Goal: Information Seeking & Learning: Learn about a topic

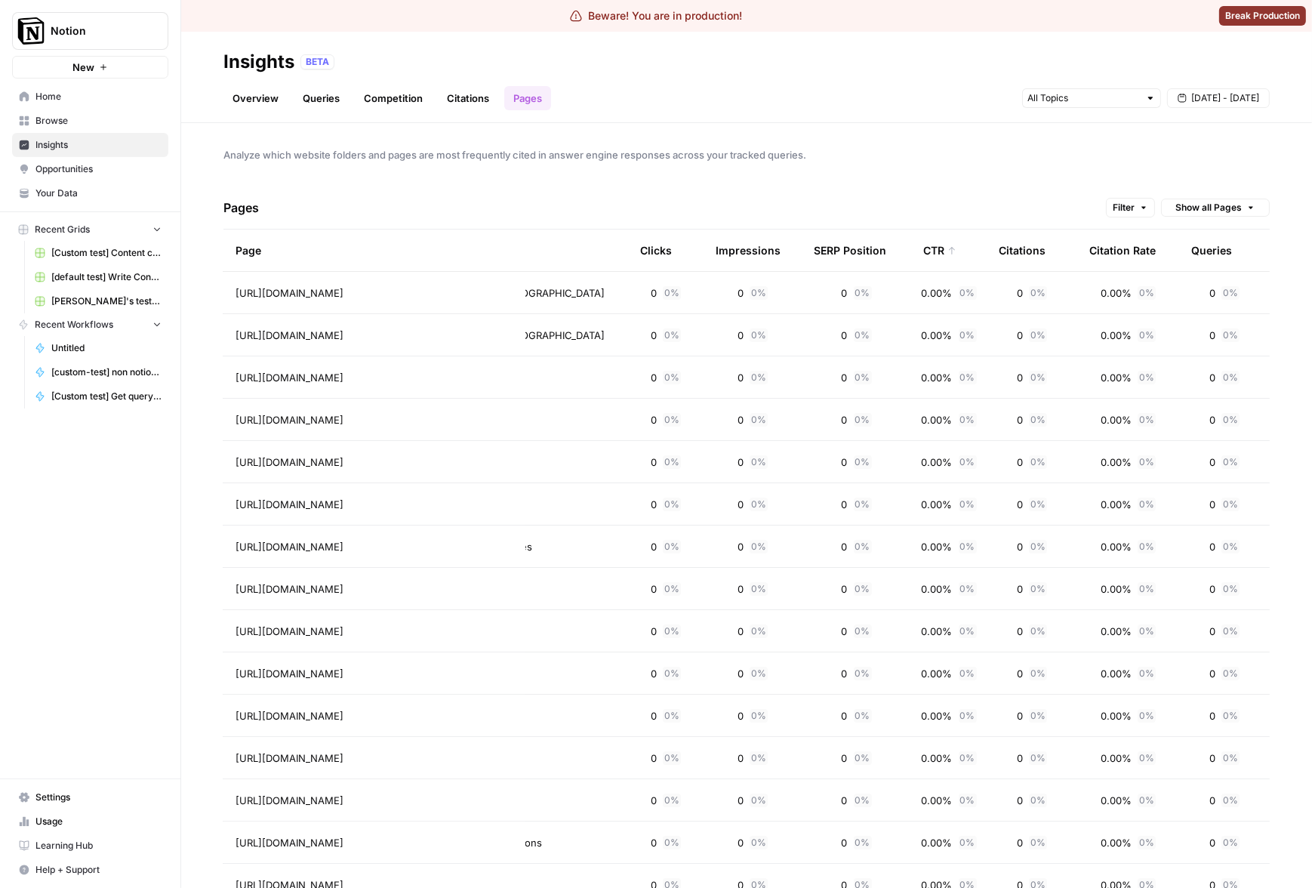
click at [785, 192] on div "Pages Filter Show all Pages" at bounding box center [747, 208] width 1047 height 43
click at [1119, 208] on span "Filter" at bounding box center [1124, 208] width 22 height 14
click at [974, 185] on div "Analyze which website folders and pages are most frequently cited in answer eng…" at bounding box center [746, 505] width 1131 height 765
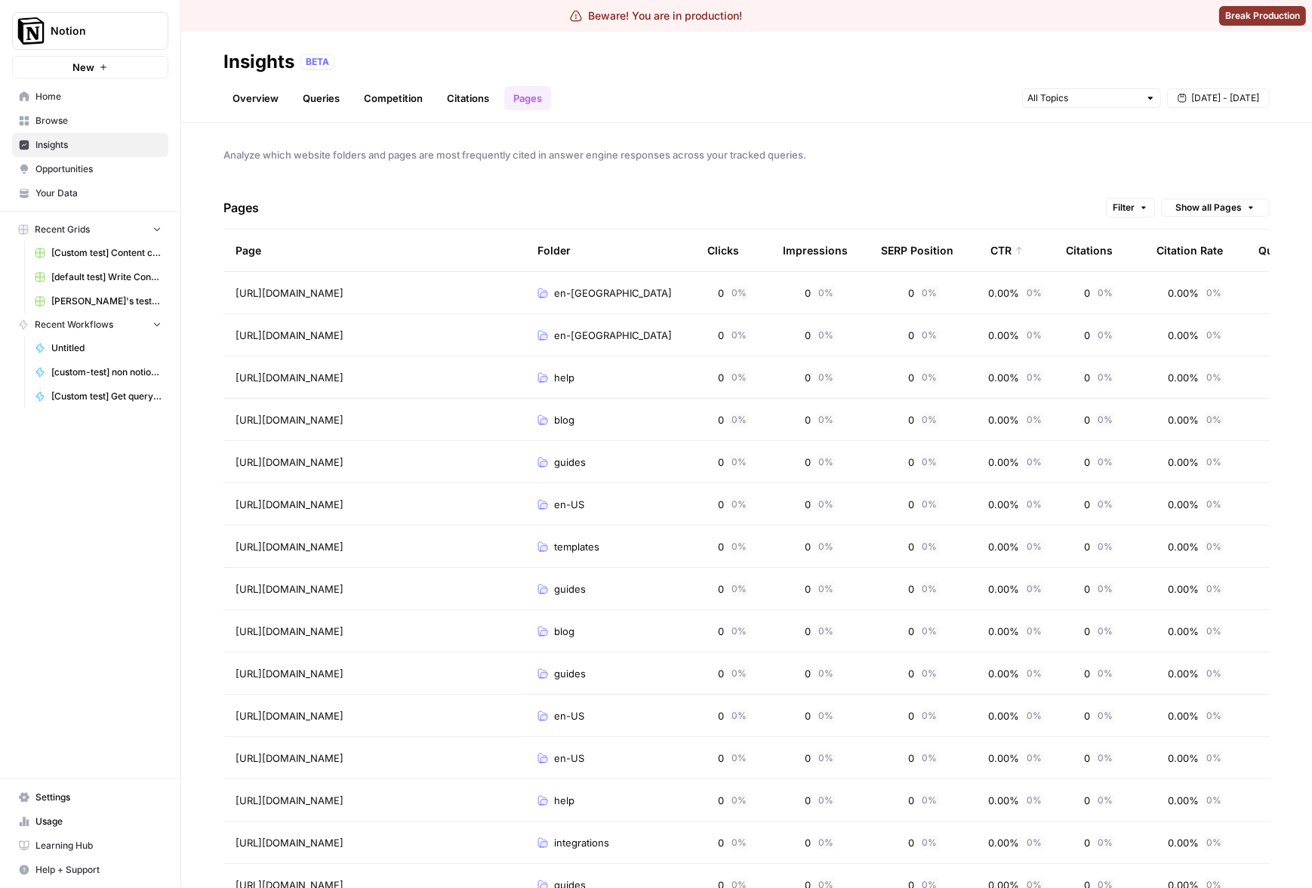
click at [1216, 103] on span "[DATE] - [DATE]" at bounding box center [1226, 98] width 68 height 14
click at [769, 182] on div "Analyze which website folders and pages are most frequently cited in answer eng…" at bounding box center [746, 505] width 1131 height 765
click at [490, 104] on link "Citations" at bounding box center [468, 98] width 60 height 24
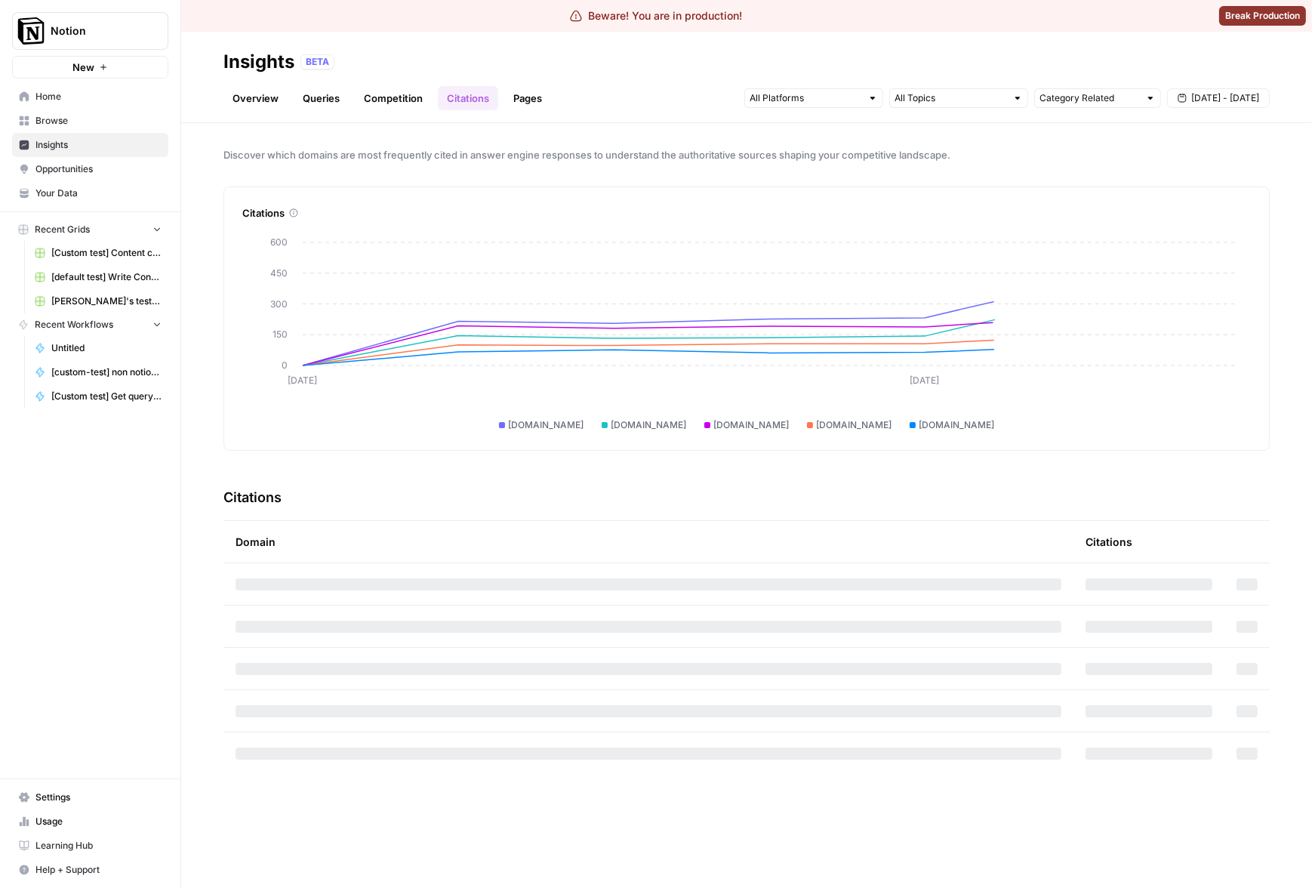
click at [523, 102] on link "Pages" at bounding box center [527, 98] width 47 height 24
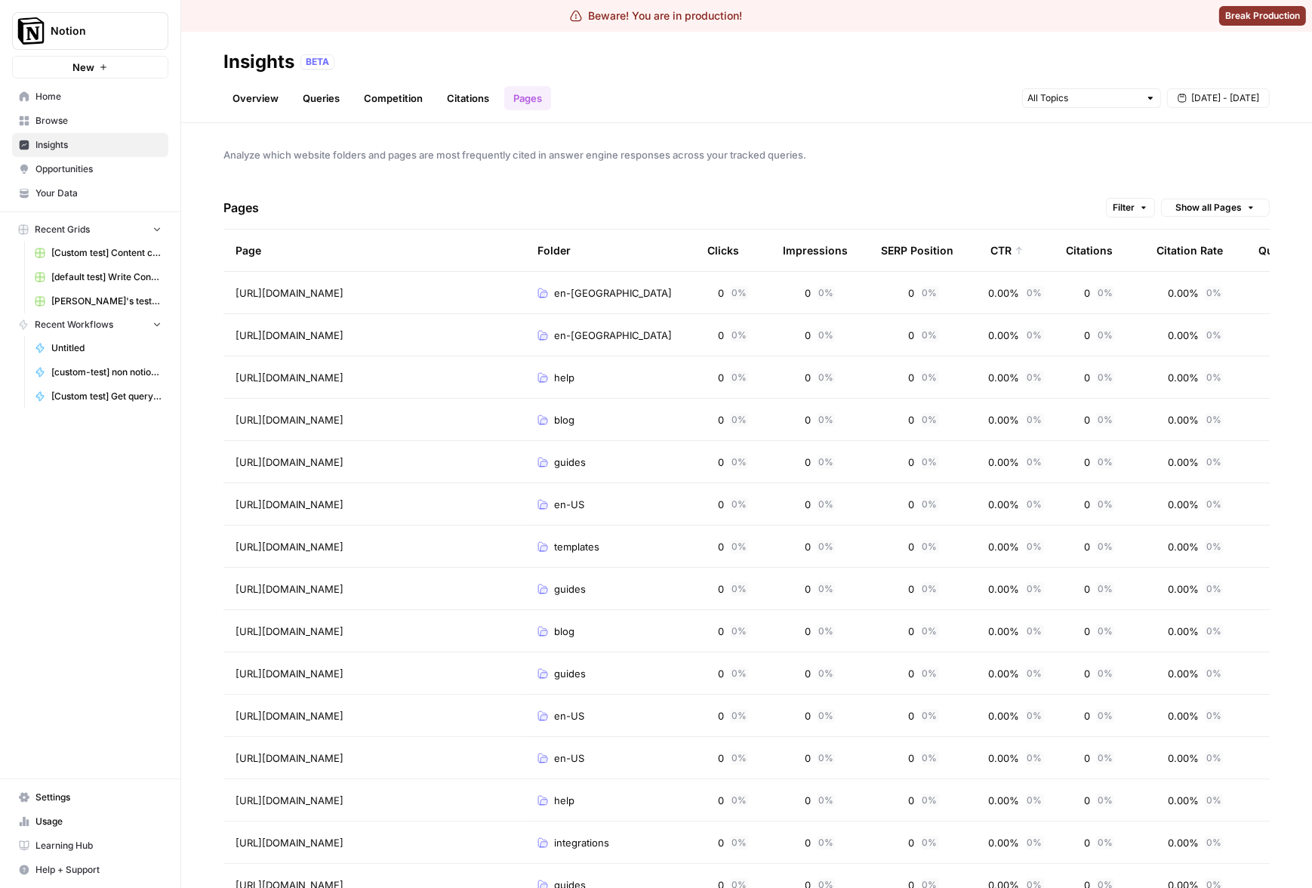
click at [1127, 207] on button "Filter" at bounding box center [1130, 208] width 49 height 20
click at [1097, 159] on span "Analyze which website folders and pages are most frequently cited in answer eng…" at bounding box center [747, 154] width 1047 height 15
click at [1012, 245] on div "CTR" at bounding box center [1007, 251] width 33 height 42
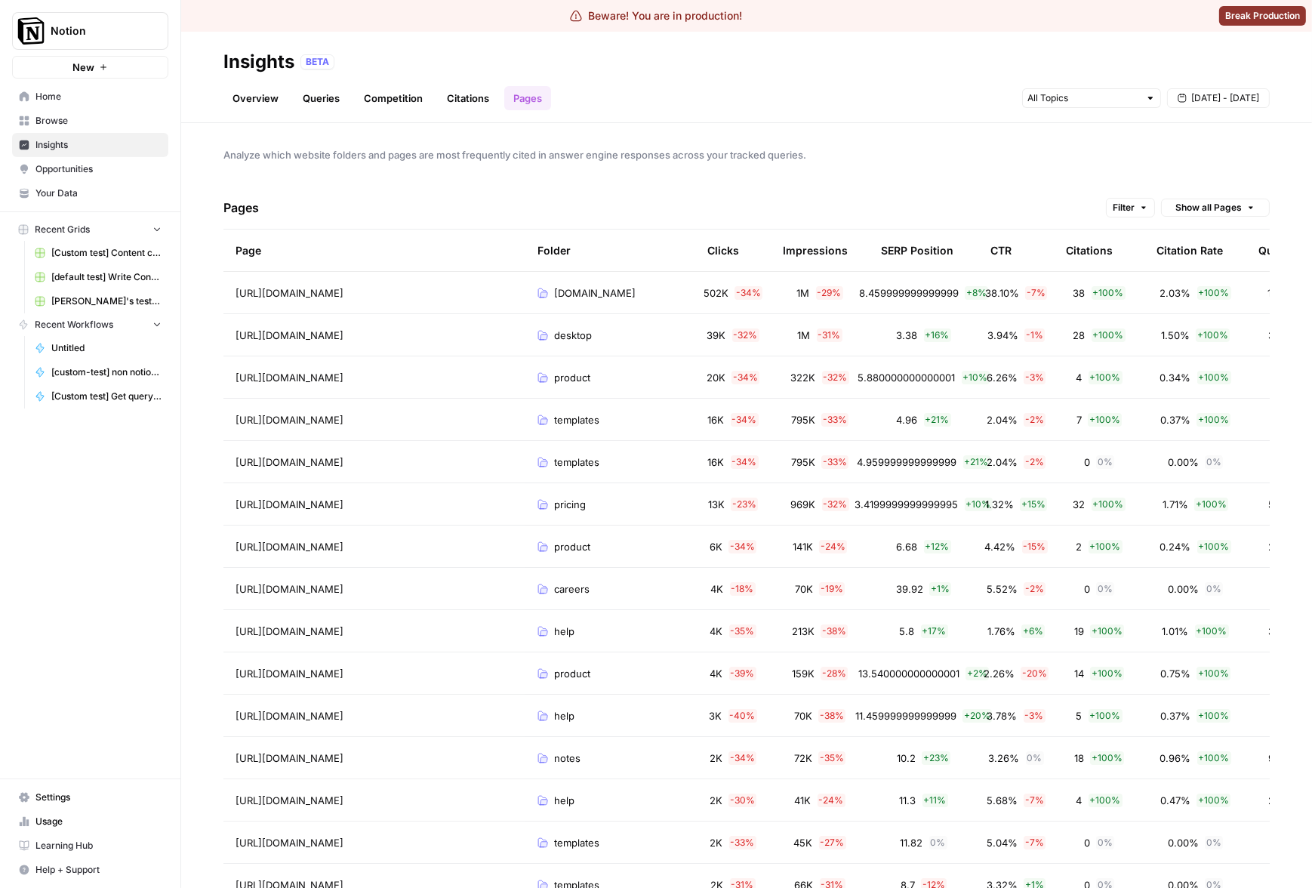
click at [1027, 179] on div "Analyze which website folders and pages are most frequently cited in answer eng…" at bounding box center [746, 505] width 1131 height 765
click at [870, 158] on span "Analyze which website folders and pages are most frequently cited in answer eng…" at bounding box center [747, 154] width 1047 height 15
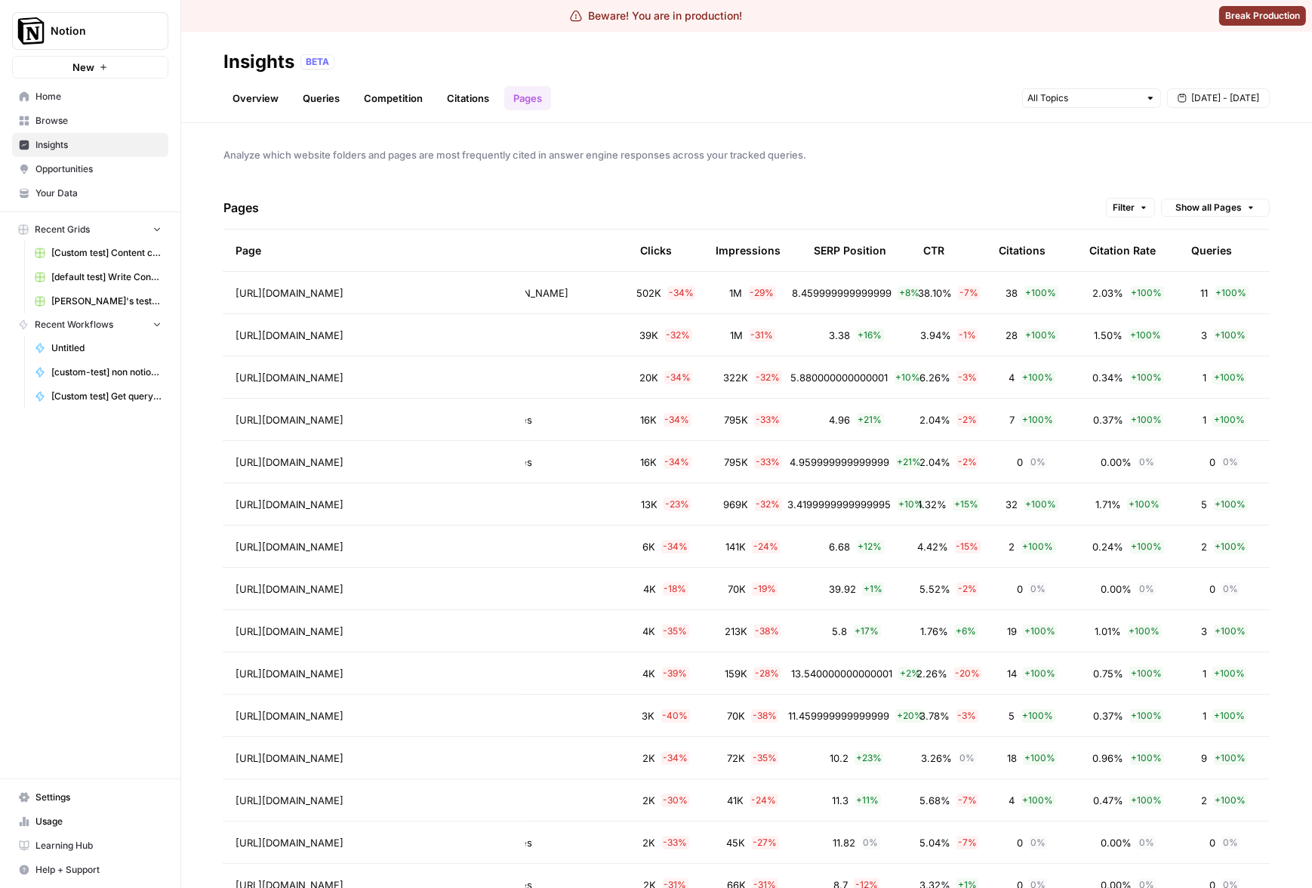
click at [1079, 301] on td "2.03% + 100 %" at bounding box center [1129, 293] width 102 height 42
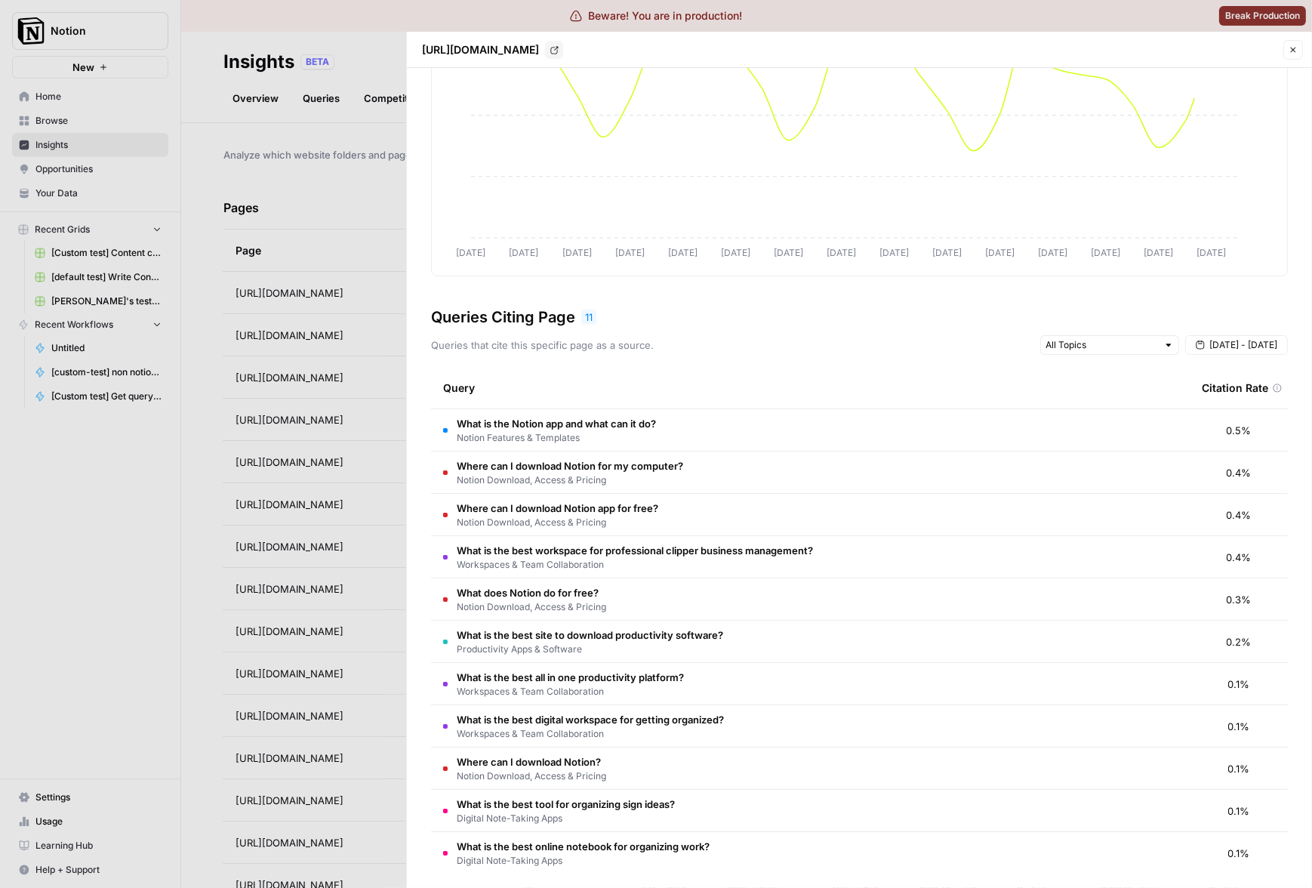
scroll to position [248, 0]
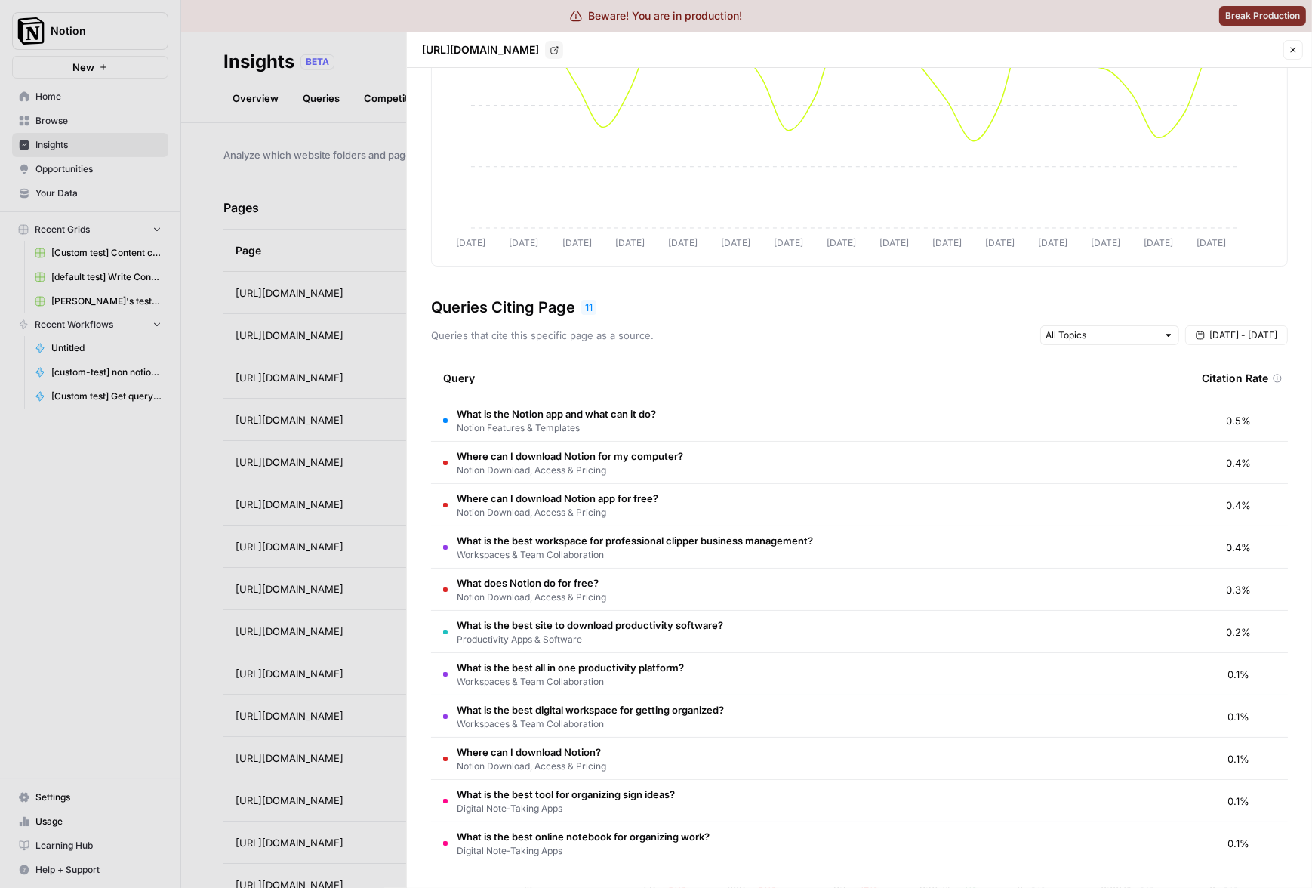
click at [374, 631] on div at bounding box center [656, 444] width 1312 height 888
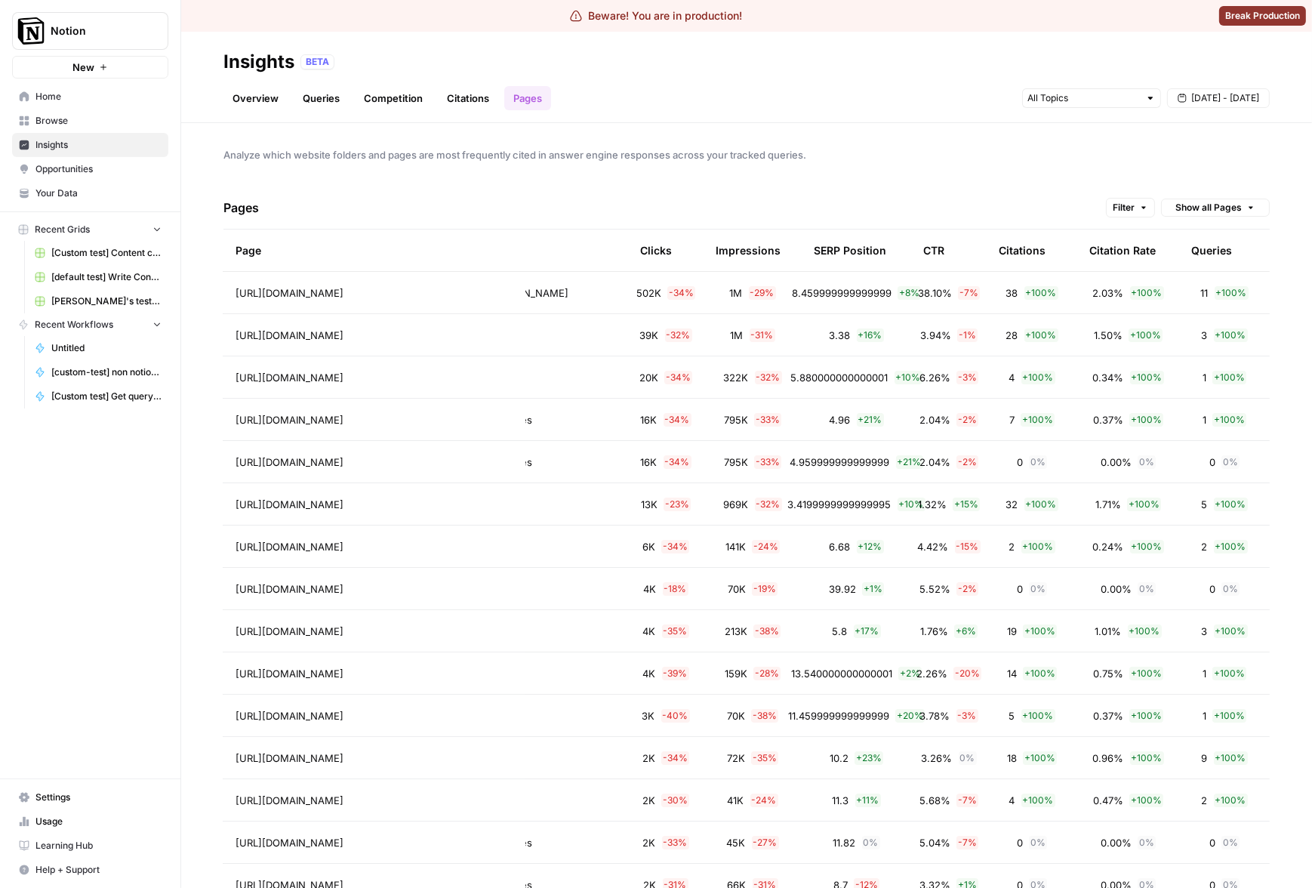
click at [1232, 418] on span "+ 100 %" at bounding box center [1230, 420] width 34 height 14
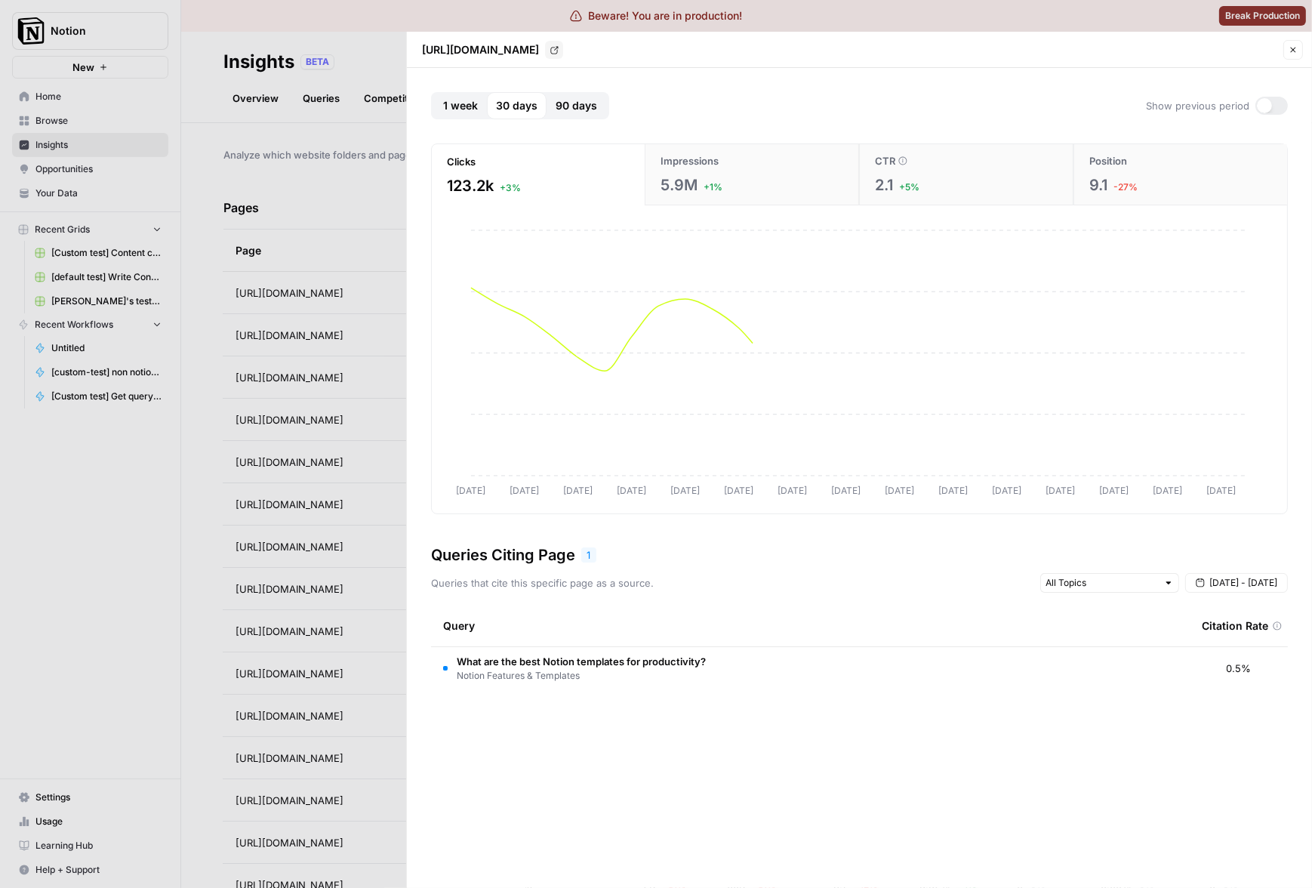
click at [263, 548] on div at bounding box center [656, 444] width 1312 height 888
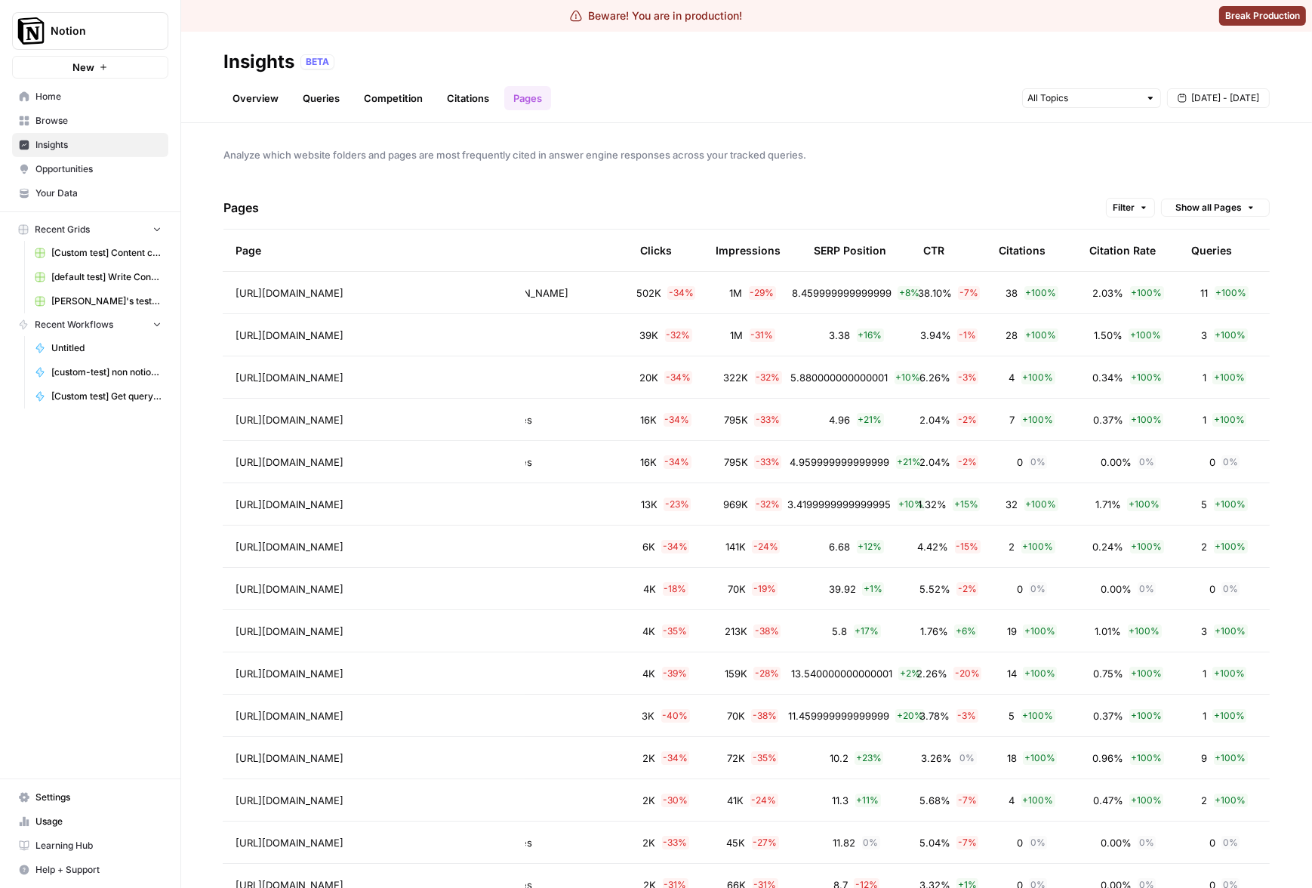
click at [1179, 331] on td "3 + 100 %" at bounding box center [1224, 335] width 91 height 42
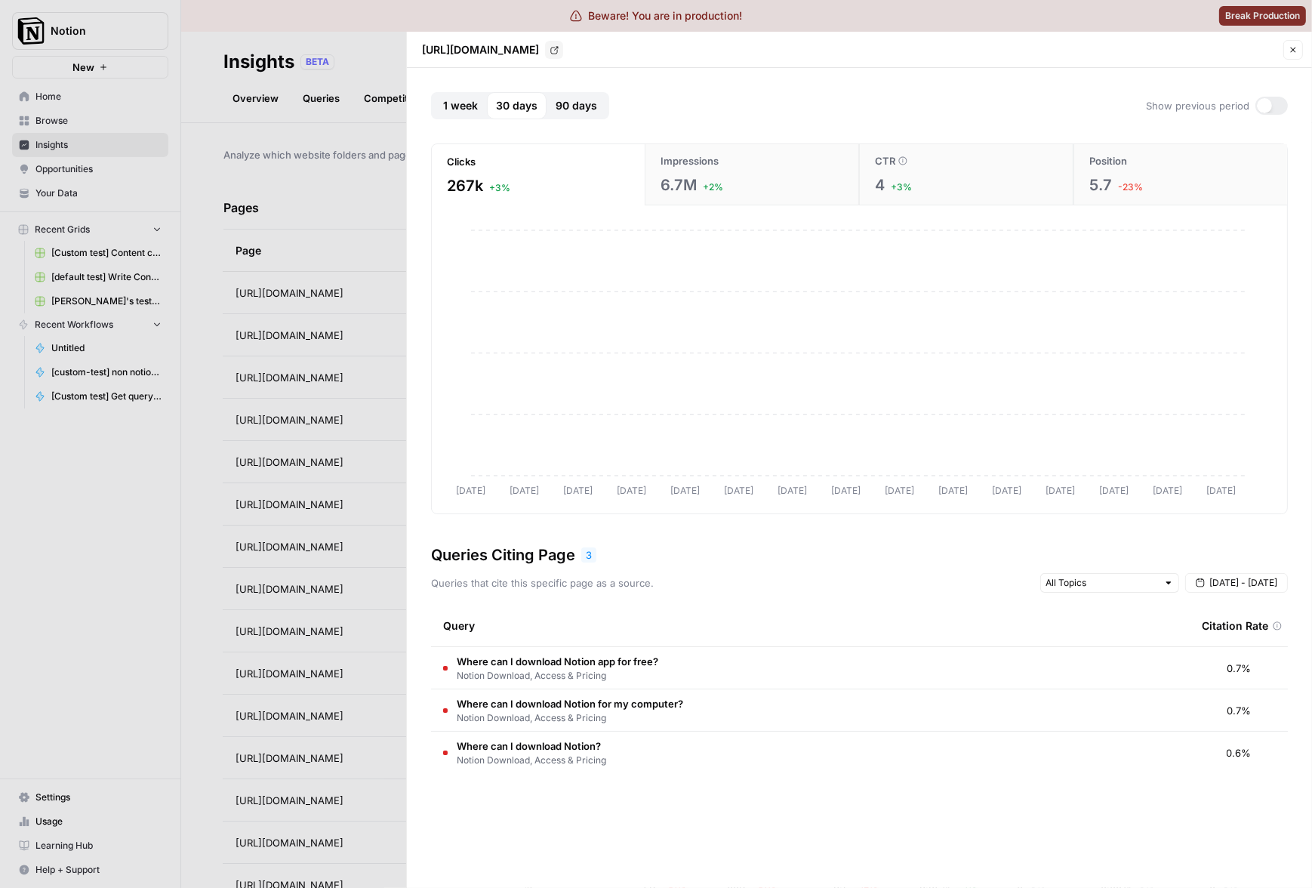
click at [270, 561] on div at bounding box center [656, 444] width 1312 height 888
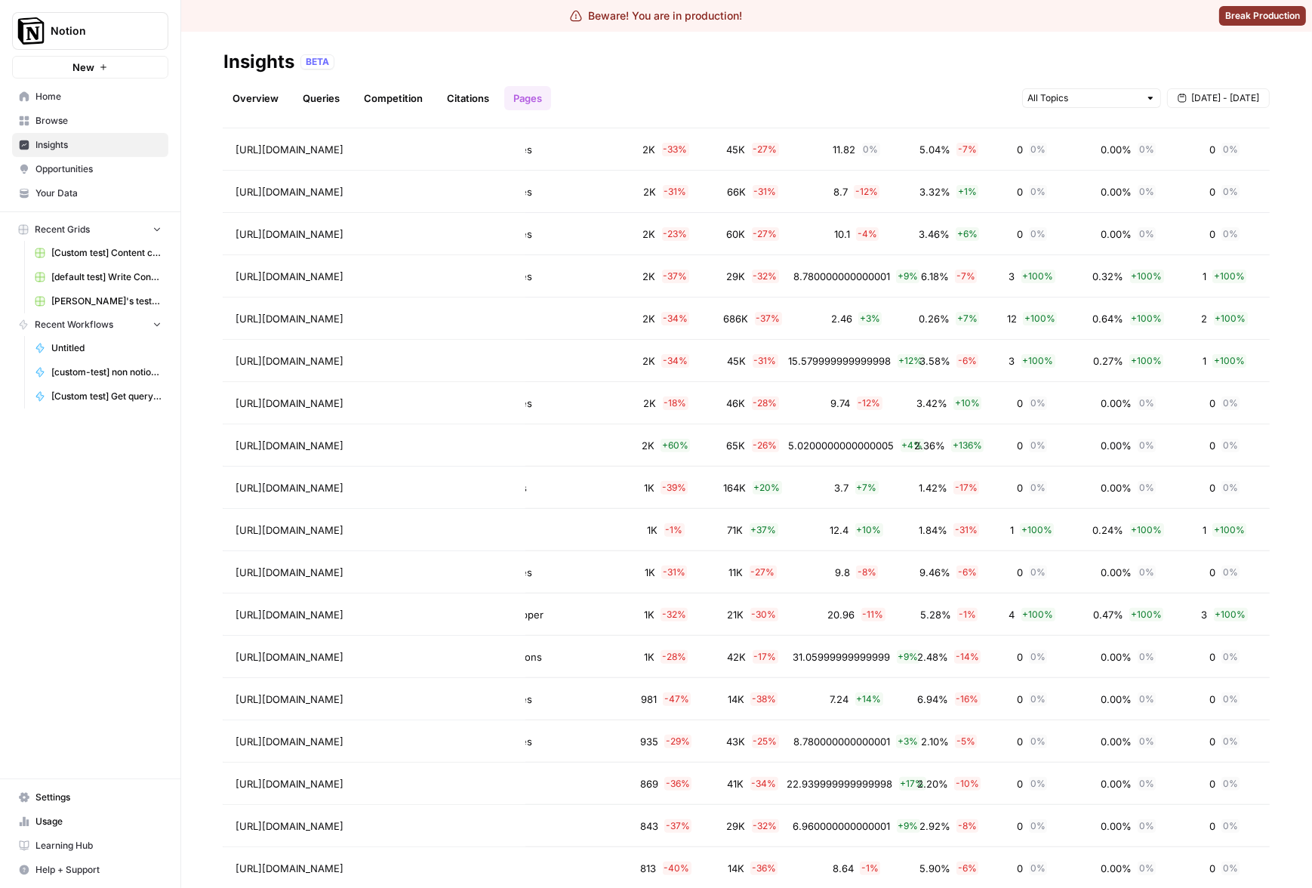
scroll to position [1151, 0]
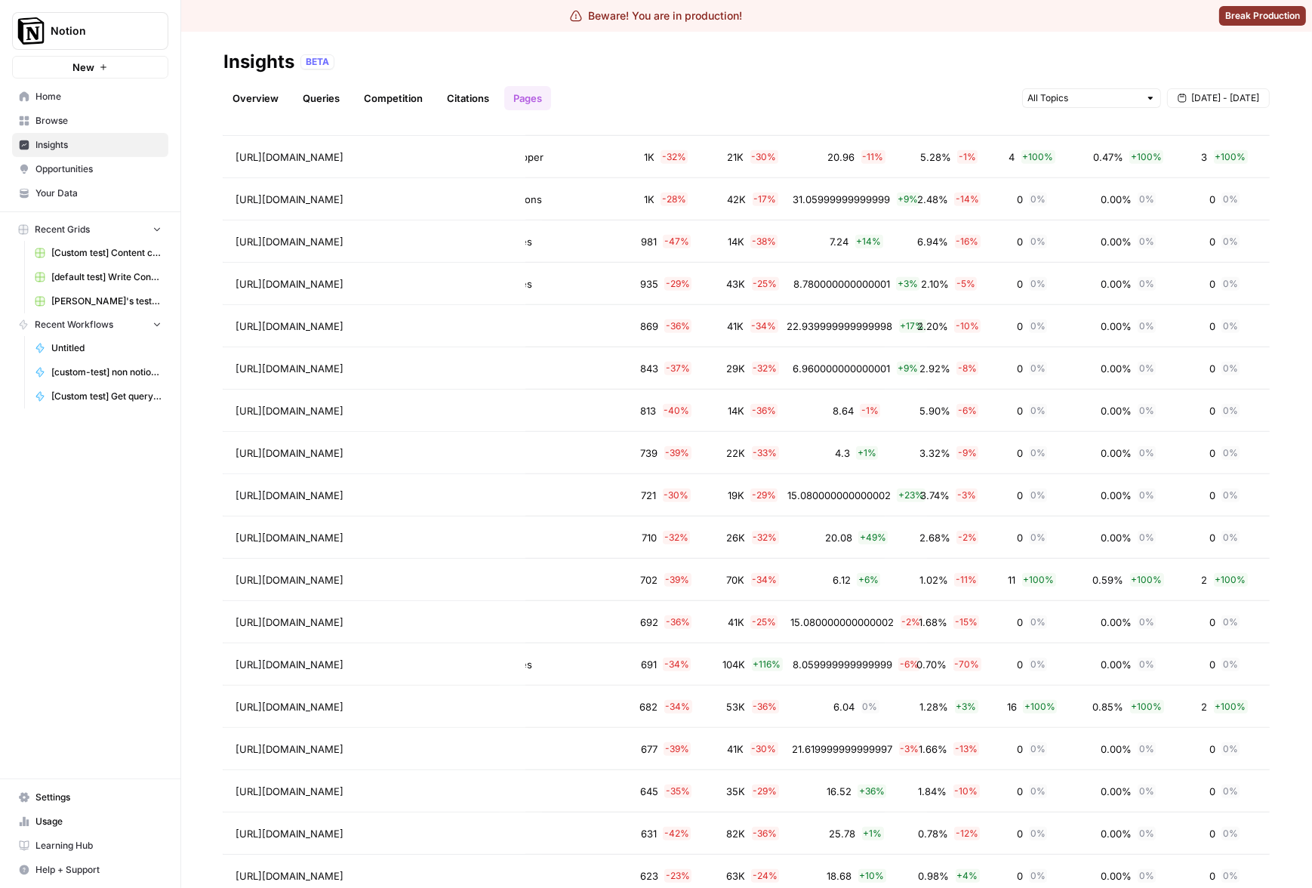
click at [1044, 582] on span "+ 100 %" at bounding box center [1039, 580] width 34 height 14
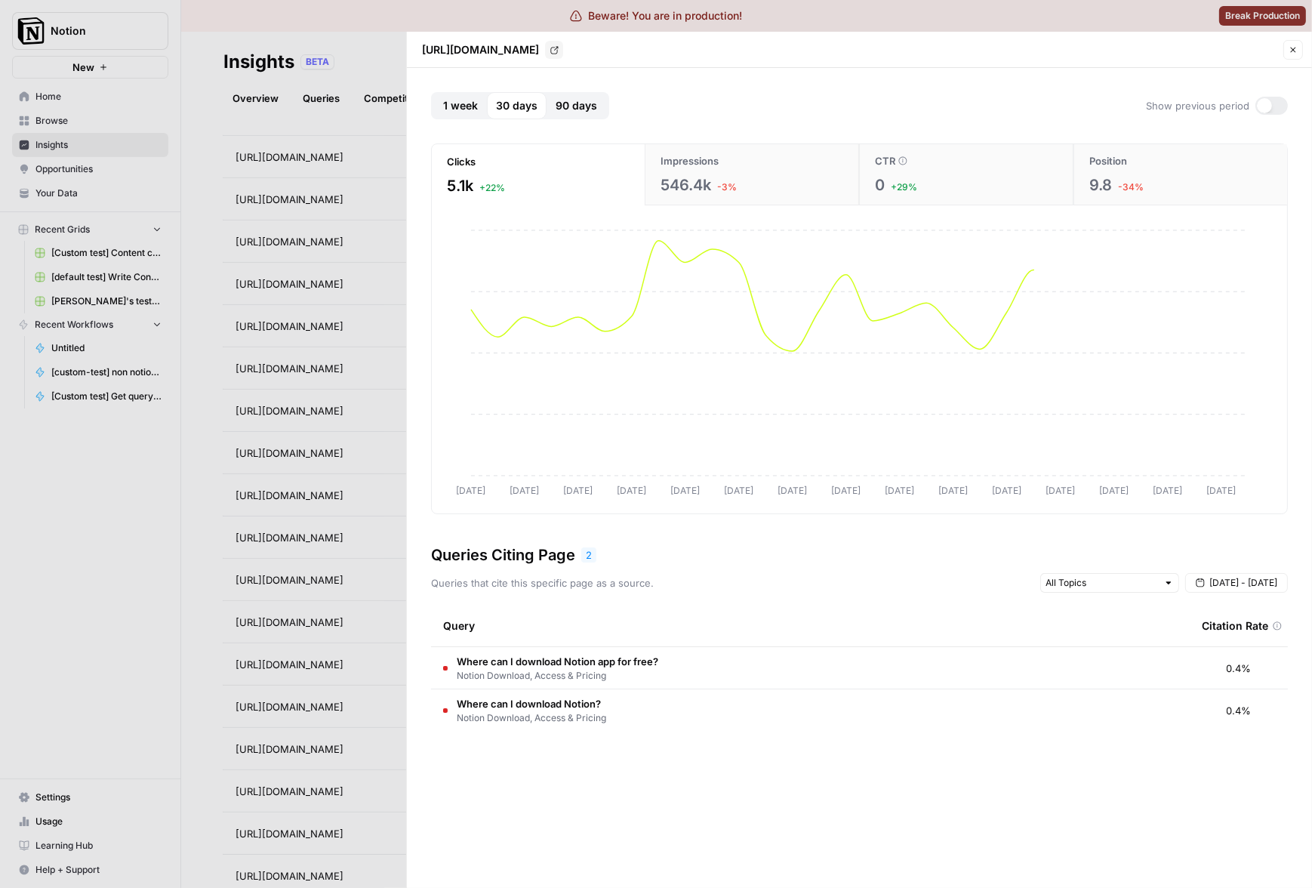
click at [289, 578] on div at bounding box center [656, 444] width 1312 height 888
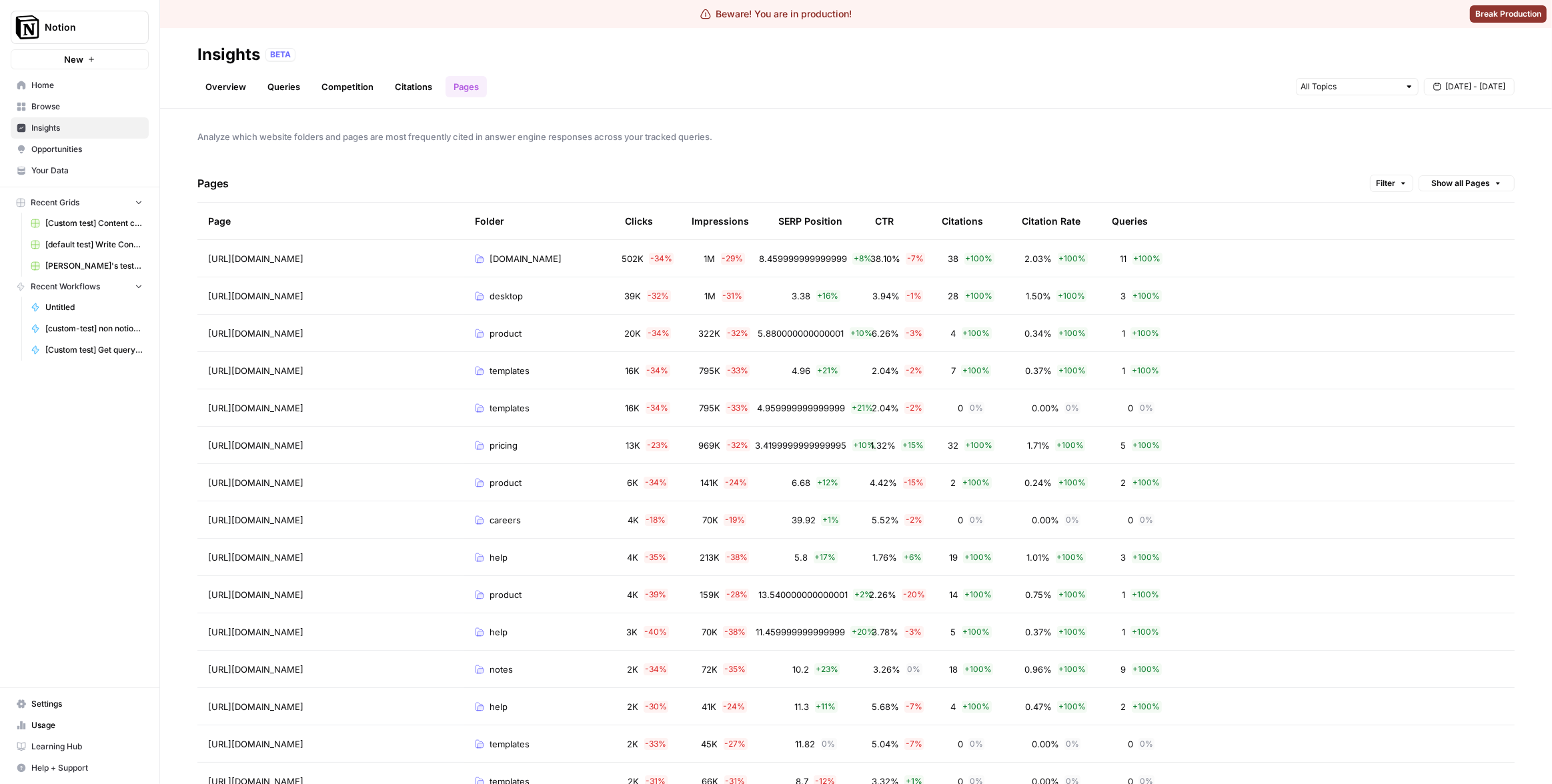
click at [892, 140] on span "Analyze which website folders and pages are most frequently cited in answer eng…" at bounding box center [856, 136] width 1317 height 13
click at [893, 225] on div "CTR" at bounding box center [884, 222] width 19 height 37
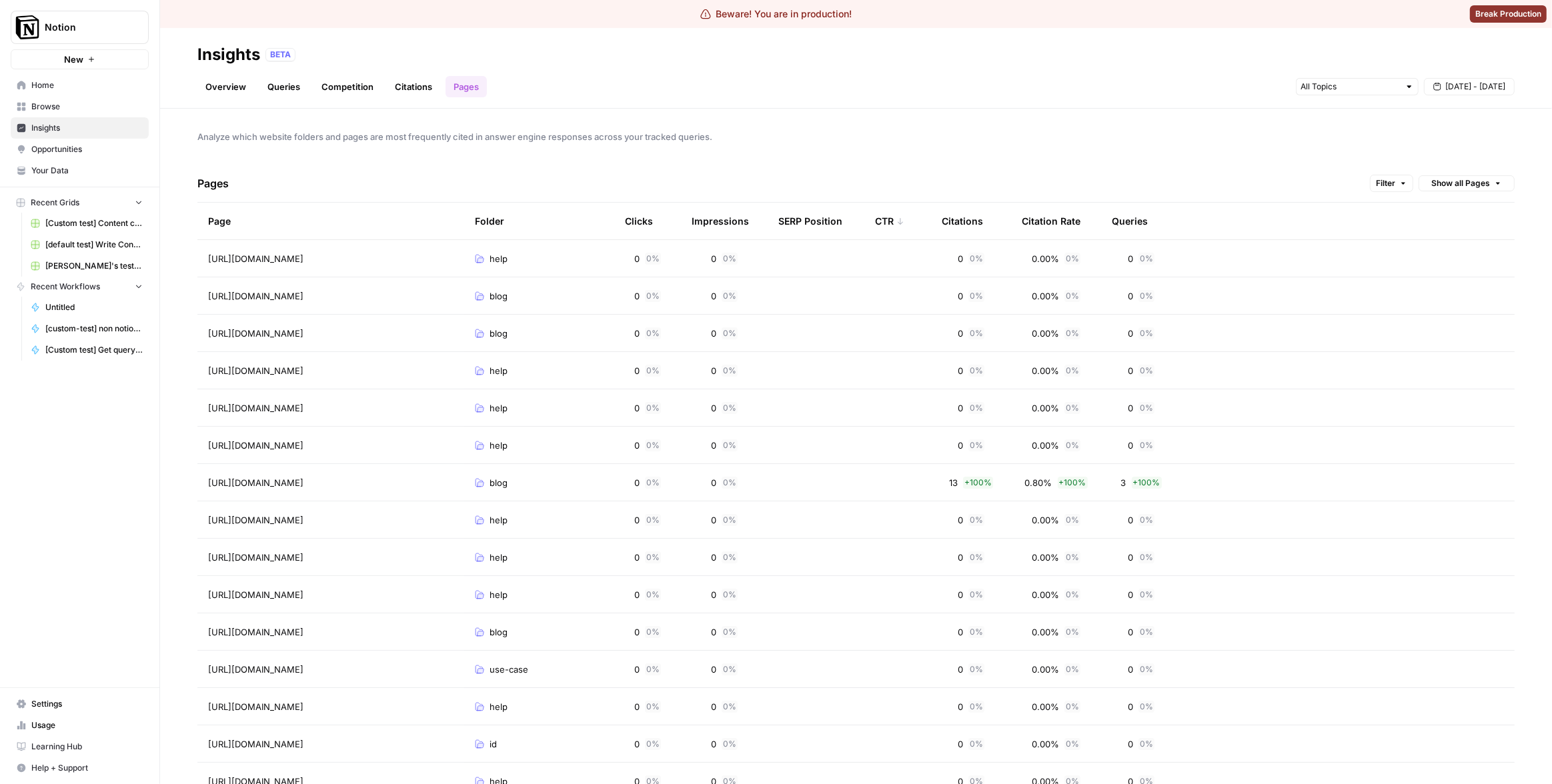
click at [701, 120] on div "Analyze which website folders and pages are most frequently cited in answer eng…" at bounding box center [856, 446] width 1392 height 675
click at [818, 125] on div "Analyze which website folders and pages are most frequently cited in answer eng…" at bounding box center [856, 446] width 1392 height 675
click at [801, 119] on div "Analyze which website folders and pages are most frequently cited in answer eng…" at bounding box center [856, 446] width 1392 height 675
click at [943, 51] on div "BETA" at bounding box center [890, 54] width 1249 height 13
click at [879, 124] on div "Analyze which website folders and pages are most frequently cited in answer eng…" at bounding box center [856, 446] width 1392 height 675
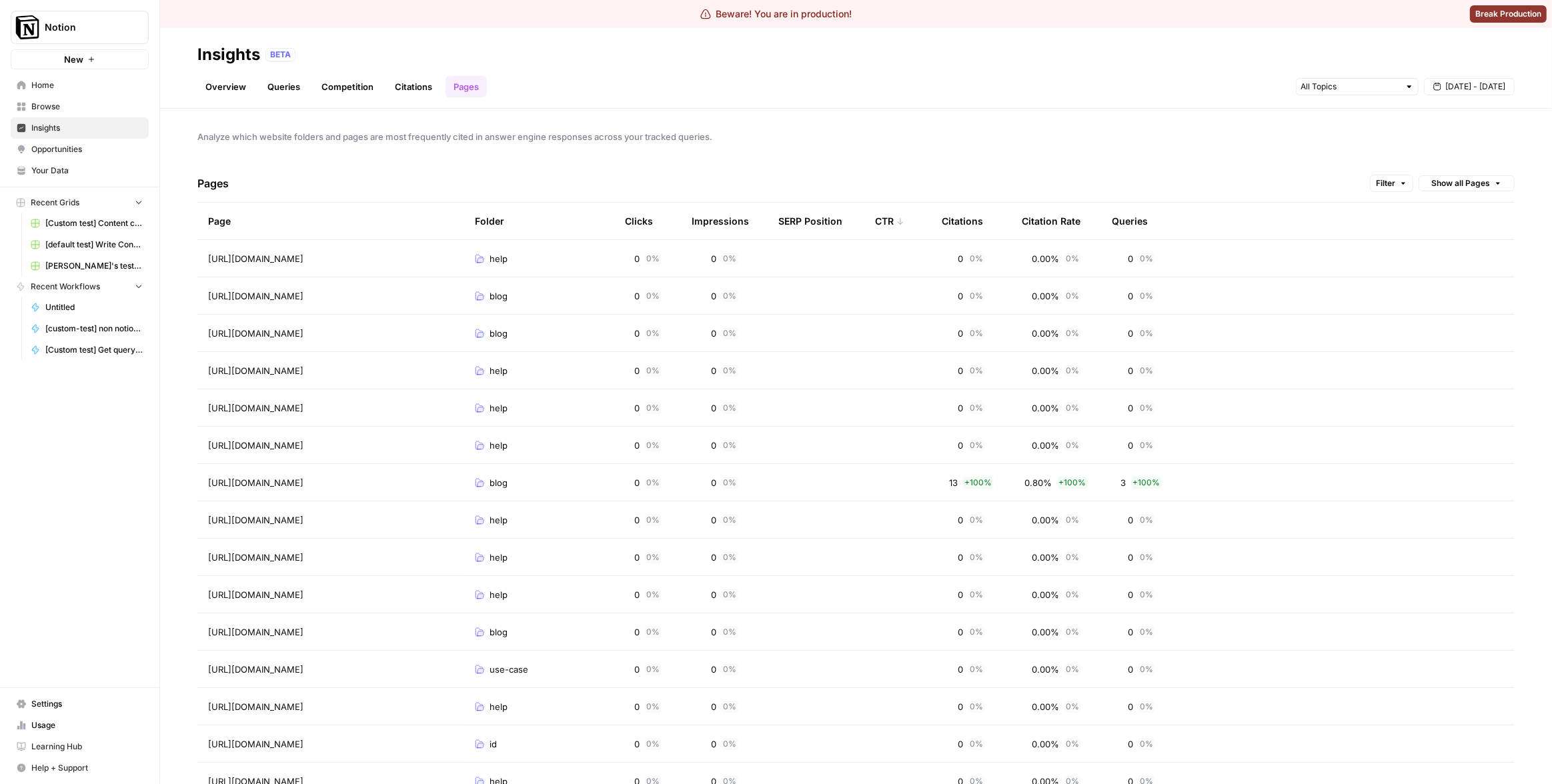
click at [830, 130] on span "Analyze which website folders and pages are most frequently cited in answer eng…" at bounding box center [856, 136] width 1317 height 13
click at [331, 98] on header "Insights BETA Overview Queries Competition Citations Pages [DATE] - [DATE]" at bounding box center [856, 68] width 1392 height 80
click at [337, 90] on link "Competition" at bounding box center [347, 87] width 68 height 21
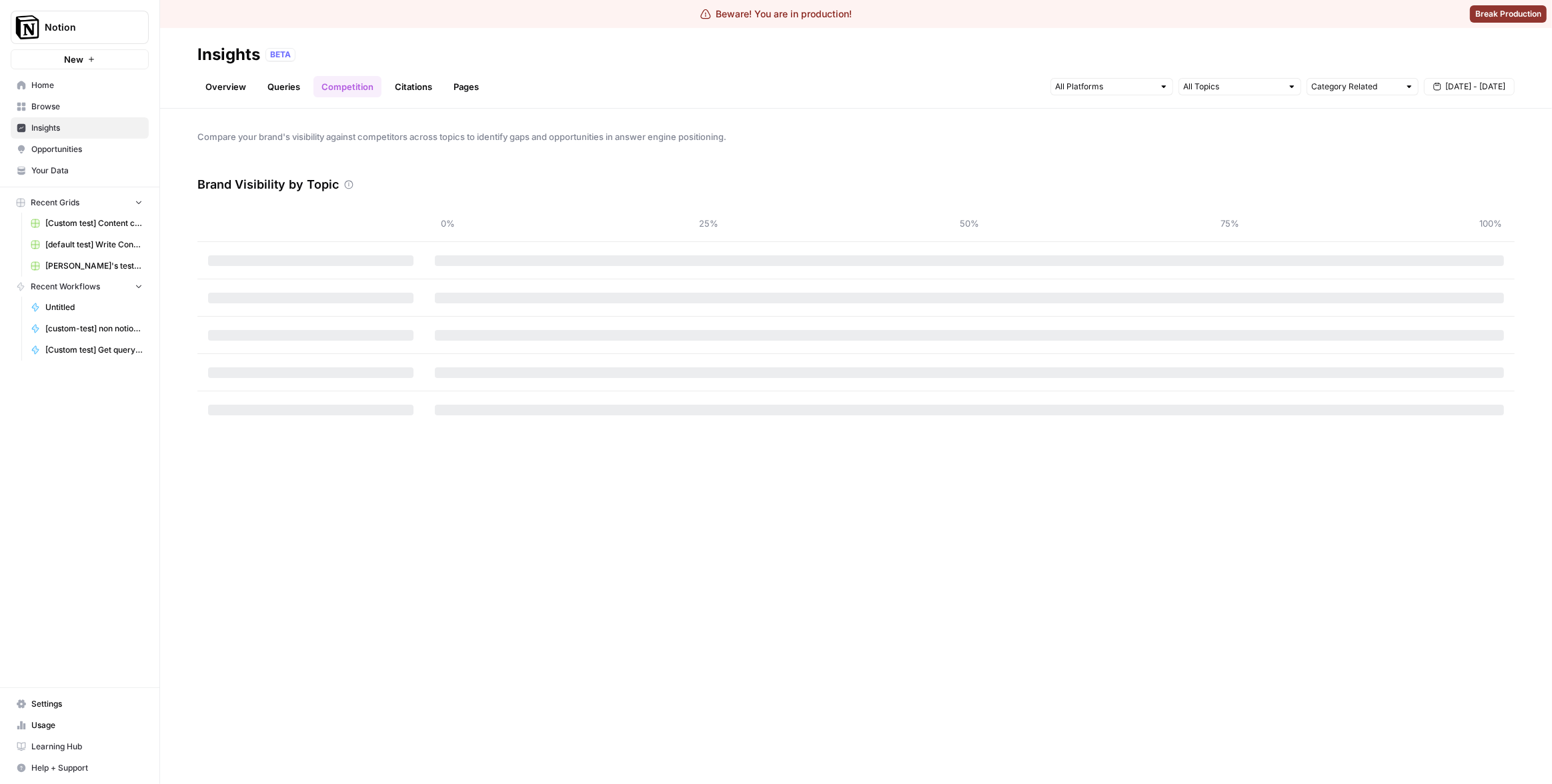
click at [513, 75] on div "Overview Queries Competition Citations Pages Category Related [DATE] - [DATE]" at bounding box center [856, 81] width 1317 height 32
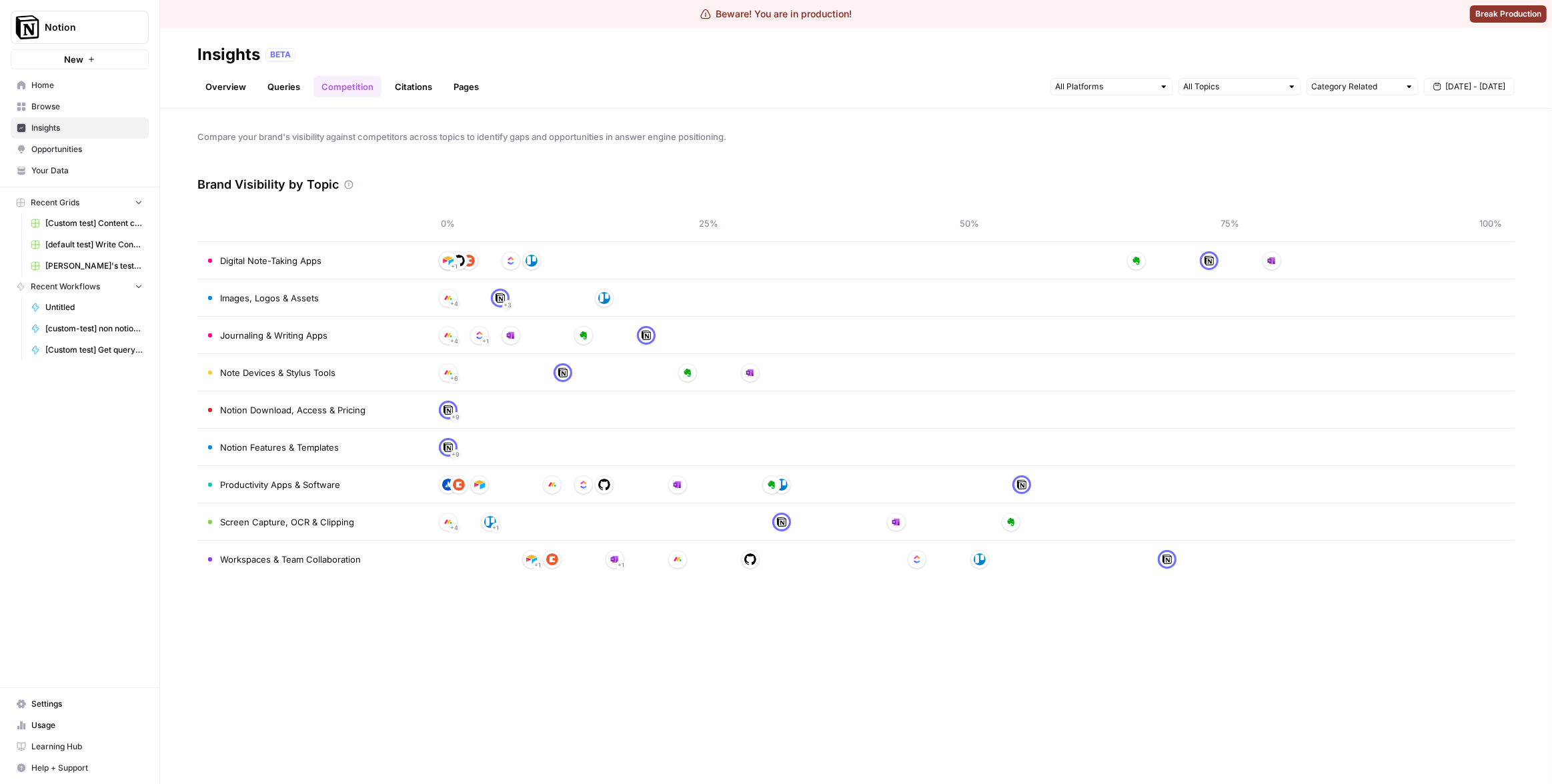
click at [456, 83] on link "Pages" at bounding box center [466, 87] width 42 height 21
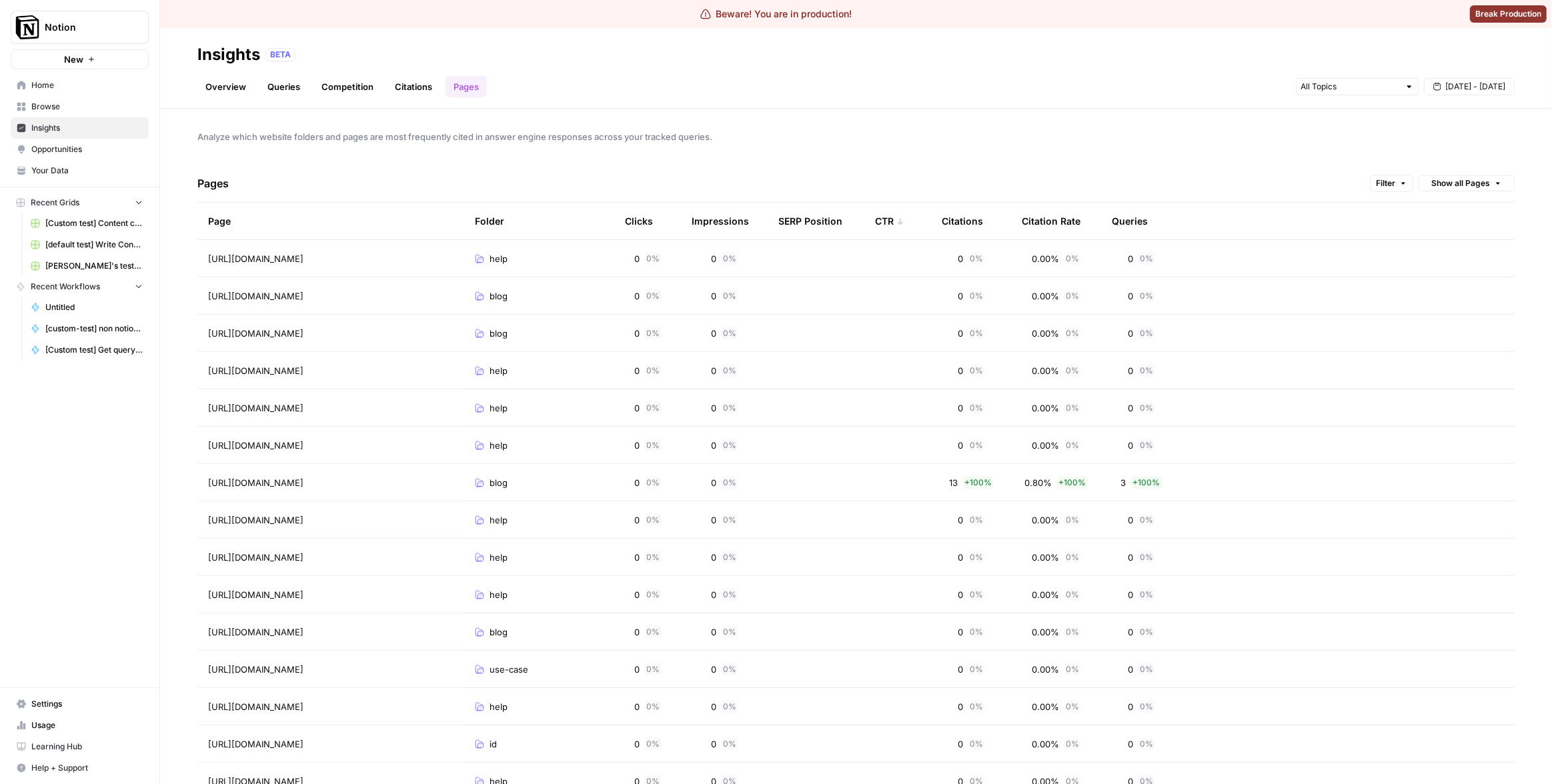
click at [535, 68] on div "Overview Queries Competition Citations Pages [DATE] - [DATE]" at bounding box center [856, 81] width 1317 height 32
click at [892, 206] on div "CTR" at bounding box center [890, 222] width 29 height 37
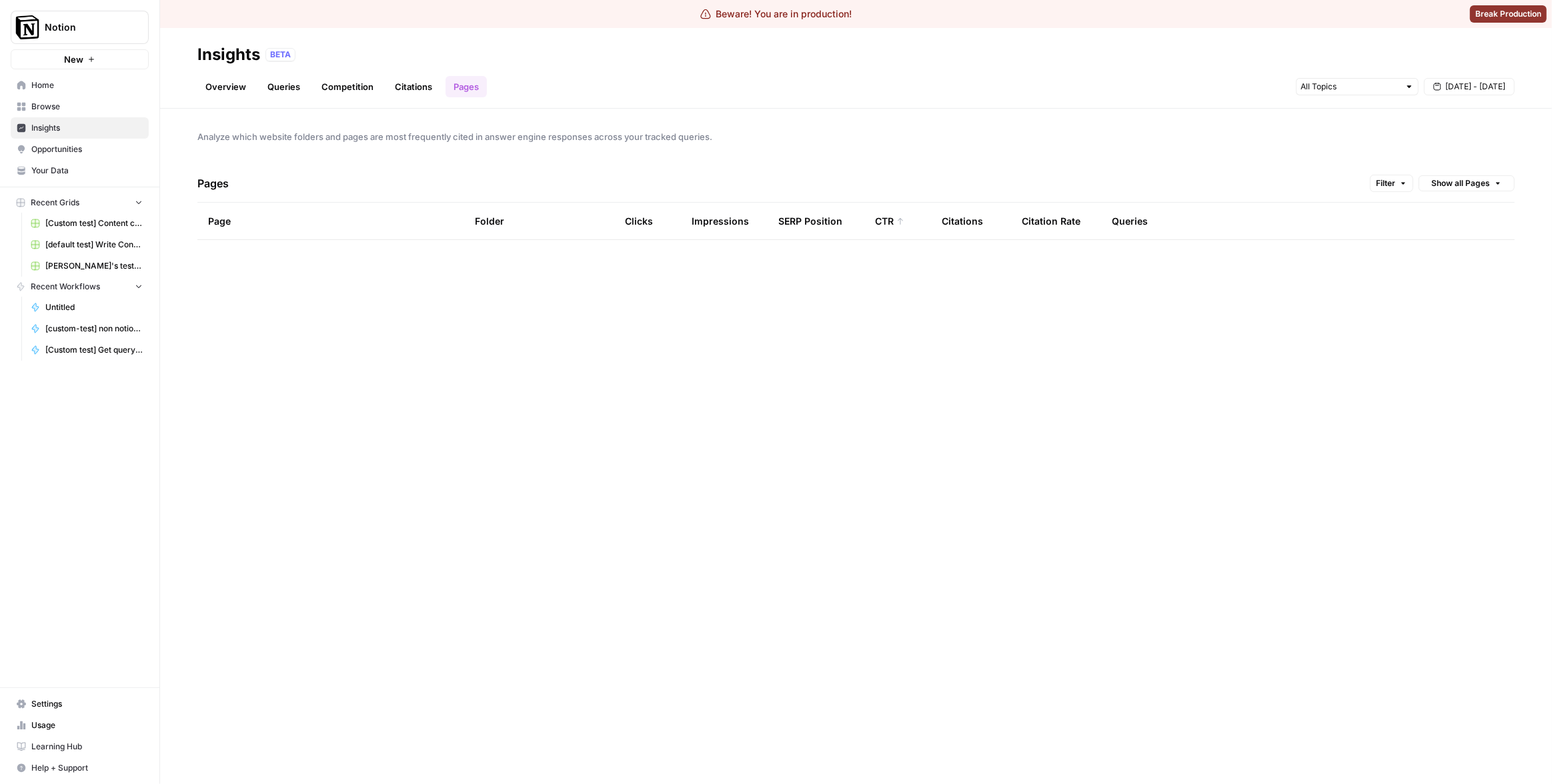
click at [890, 211] on div "CTR" at bounding box center [890, 222] width 29 height 37
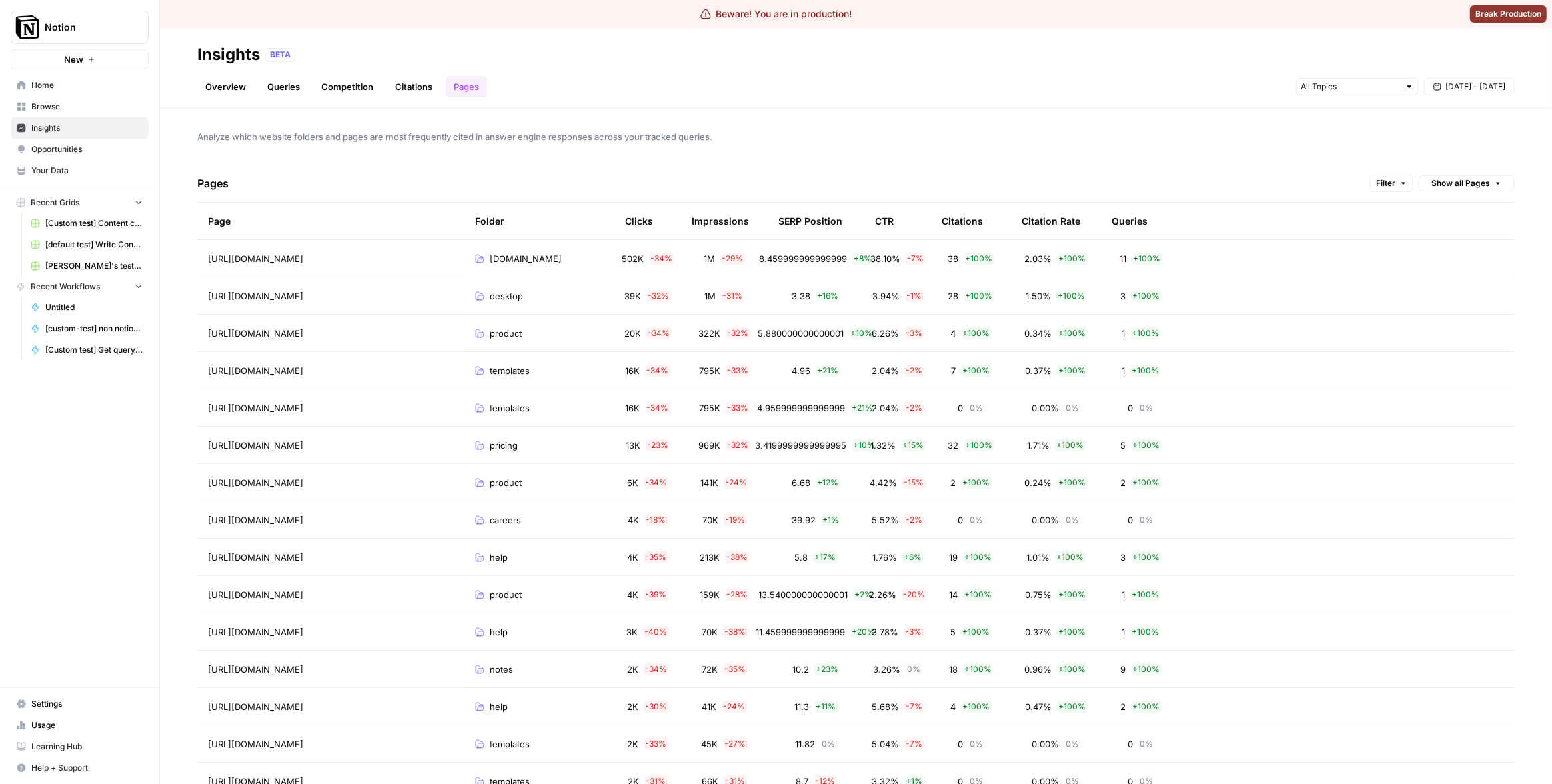
click at [863, 154] on div "Analyze which website folders and pages are most frequently cited in answer eng…" at bounding box center [856, 446] width 1392 height 675
click at [809, 109] on div "Analyze which website folders and pages are most frequently cited in answer eng…" at bounding box center [856, 446] width 1392 height 675
